Goal: Information Seeking & Learning: Learn about a topic

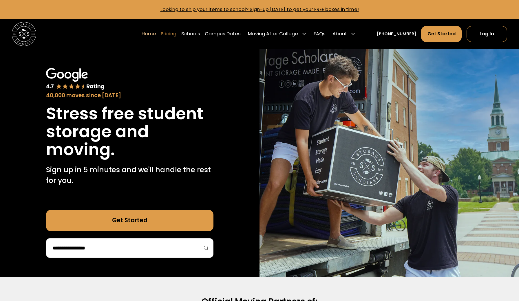
click at [176, 33] on link "Pricing" at bounding box center [169, 34] width 16 height 17
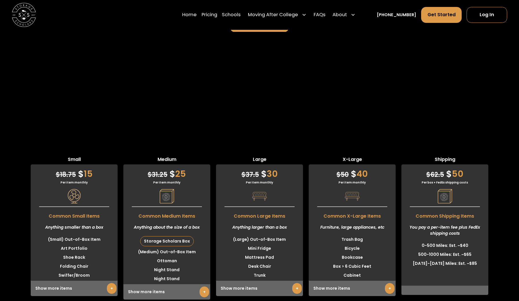
scroll to position [1490, 0]
click at [201, 287] on link "+" at bounding box center [205, 292] width 10 height 11
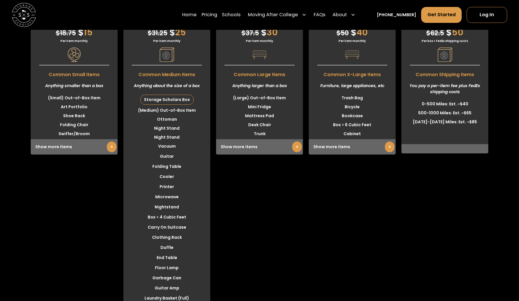
scroll to position [1633, 0]
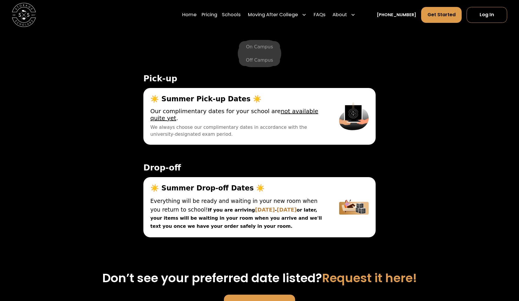
scroll to position [1942, 0]
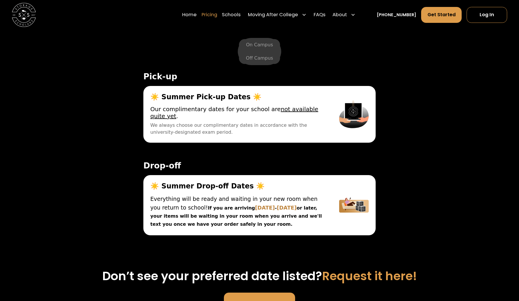
click at [217, 15] on link "Pricing" at bounding box center [210, 15] width 16 height 17
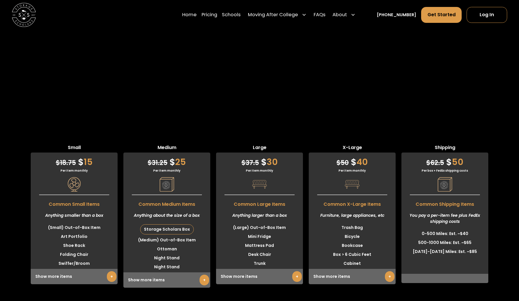
scroll to position [1503, 0]
click at [433, 153] on div "$ 62.5 $ 50 Per box + FedEx shipping costs Common Shipping Items You pay a per-…" at bounding box center [445, 218] width 87 height 131
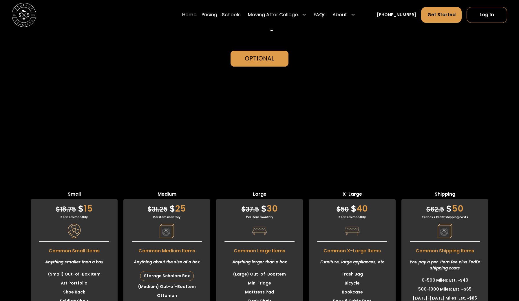
scroll to position [1427, 0]
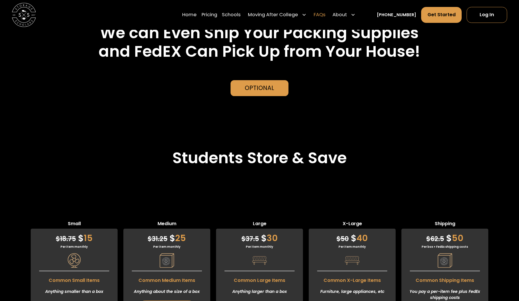
click at [326, 10] on link "FAQs" at bounding box center [320, 15] width 12 height 17
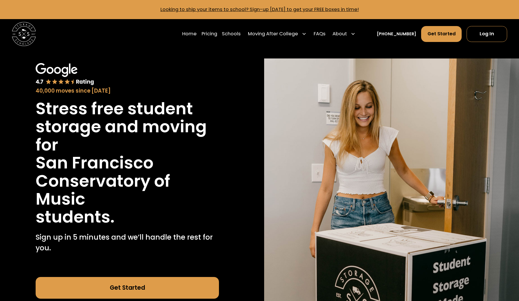
scroll to position [0, 0]
click at [438, 32] on link "Get Started" at bounding box center [441, 34] width 41 height 16
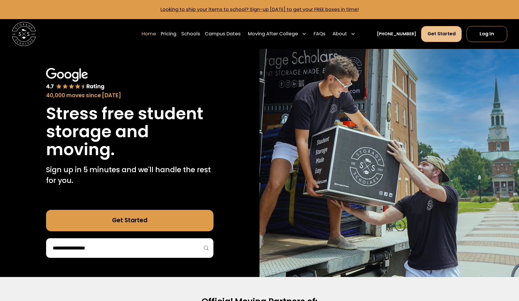
click at [426, 38] on link "Get Started" at bounding box center [441, 34] width 41 height 16
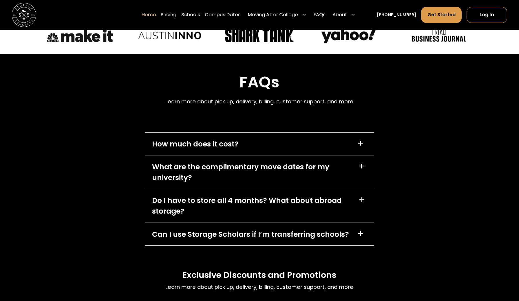
scroll to position [1711, 0]
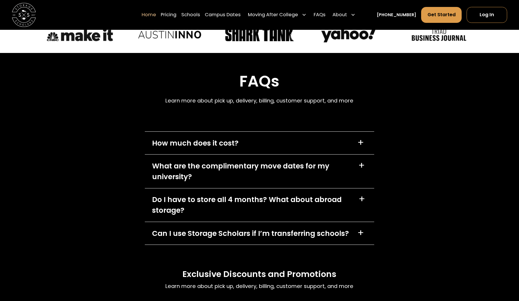
click at [239, 151] on div "How much does it cost? +" at bounding box center [259, 143] width 229 height 23
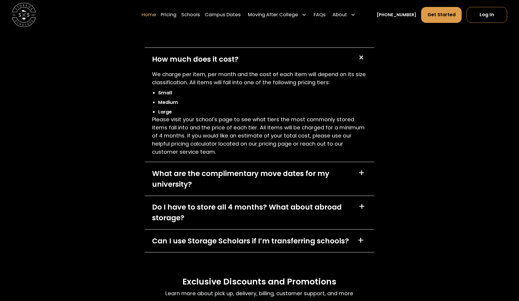
scroll to position [1797, 0]
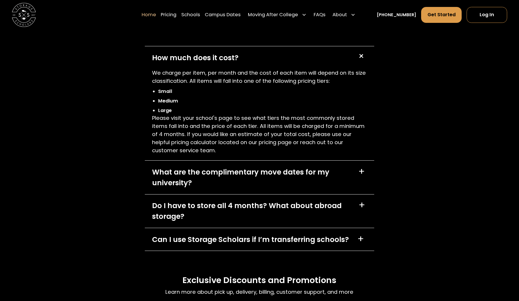
click at [318, 174] on div "What are the complimentary move dates for my university?" at bounding box center [251, 177] width 199 height 21
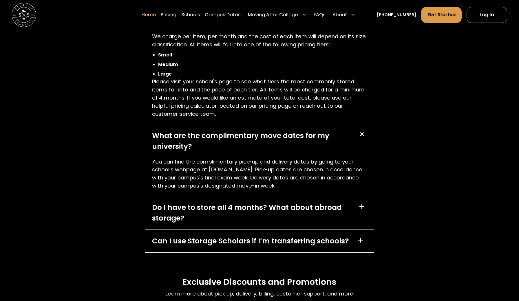
scroll to position [1837, 0]
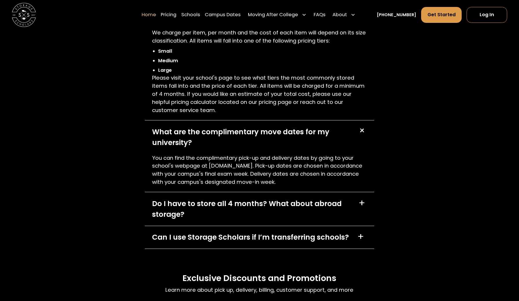
click at [280, 211] on div "Do I have to store all 4 months? What about abroad storage?" at bounding box center [251, 209] width 199 height 21
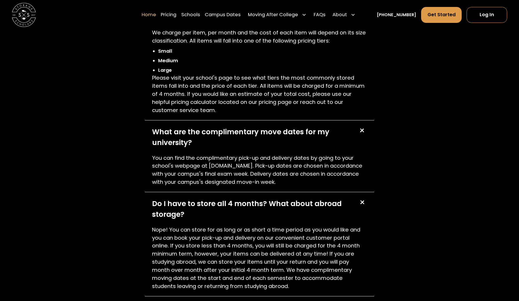
click at [280, 211] on div "Do I have to store all 4 months? What about abroad storage?" at bounding box center [251, 209] width 199 height 21
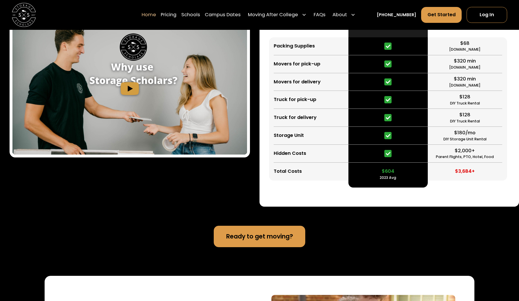
scroll to position [1163, 0]
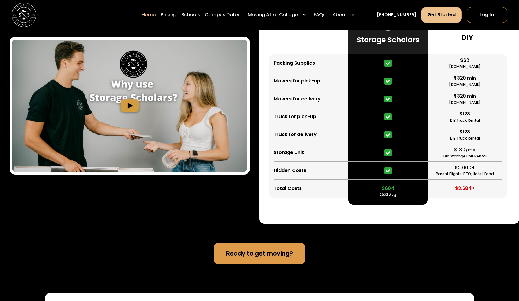
click at [431, 17] on link "Get Started" at bounding box center [441, 15] width 41 height 16
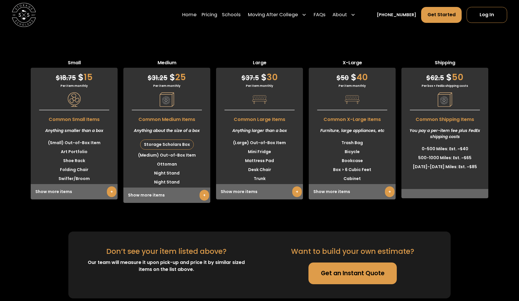
scroll to position [1588, 0]
click at [335, 273] on link "Get an Instant Quote" at bounding box center [353, 272] width 88 height 21
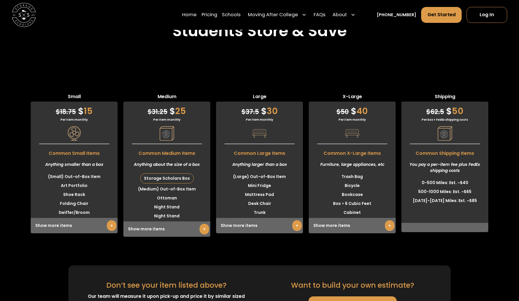
scroll to position [1557, 0]
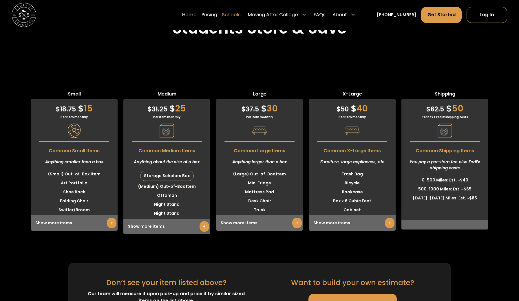
click at [241, 16] on link "Schools" at bounding box center [231, 15] width 19 height 17
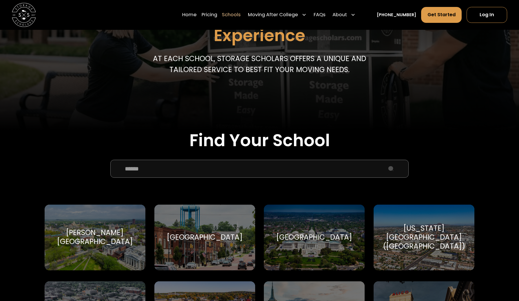
scroll to position [99, 0]
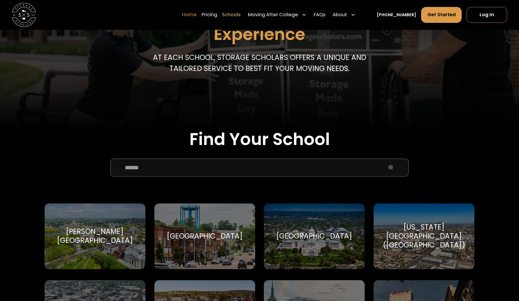
click at [197, 12] on link "Home" at bounding box center [189, 15] width 14 height 17
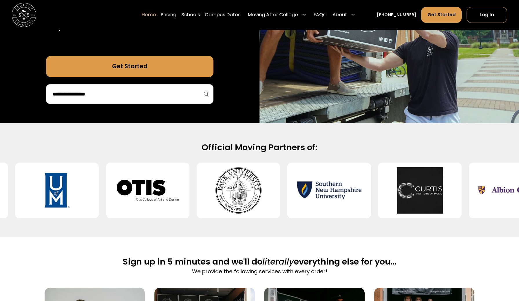
scroll to position [153, 0]
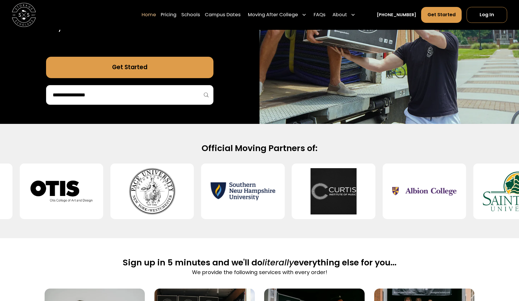
click at [121, 94] on input "search" at bounding box center [129, 95] width 155 height 10
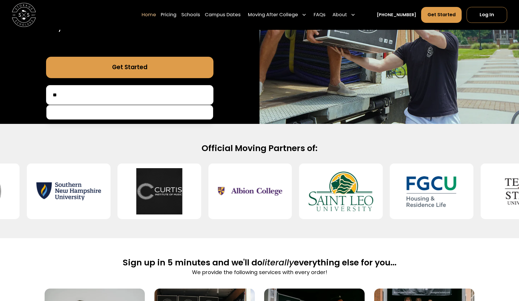
type input "*"
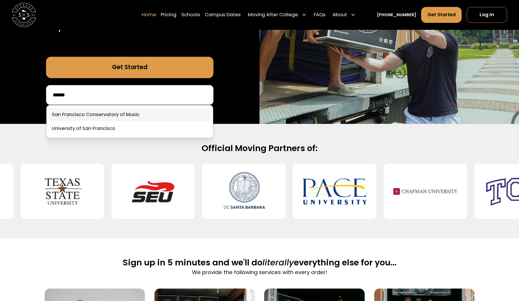
type input "******"
click at [84, 112] on link at bounding box center [129, 114] width 161 height 13
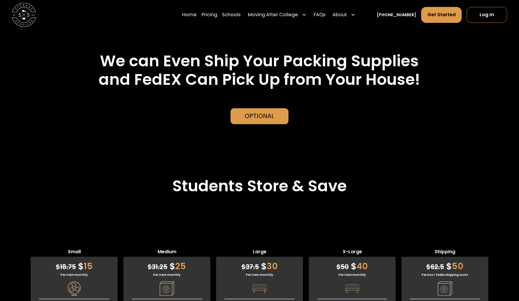
scroll to position [1366, 0]
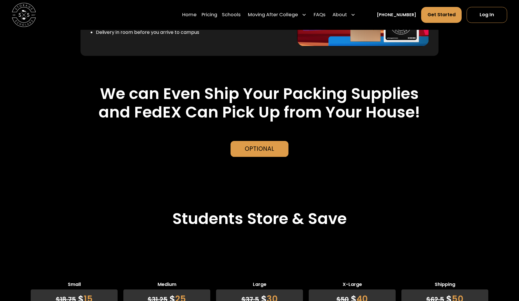
click at [396, 14] on link "[PHONE_NUMBER]" at bounding box center [396, 15] width 39 height 6
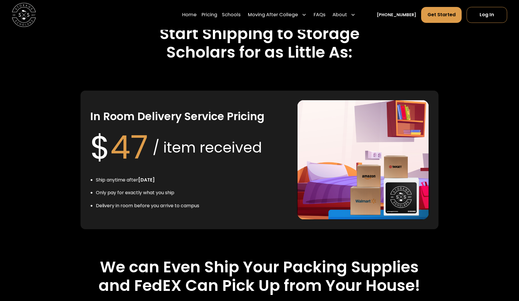
scroll to position [956, 0]
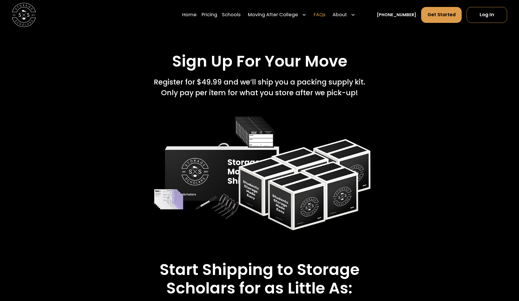
click at [326, 13] on link "FAQs" at bounding box center [320, 15] width 12 height 17
click at [354, 0] on div "Home Pricing Schools Moving After College Apartment Moving Local Moving Residen…" at bounding box center [260, 15] width 496 height 30
